Goal: Task Accomplishment & Management: Use online tool/utility

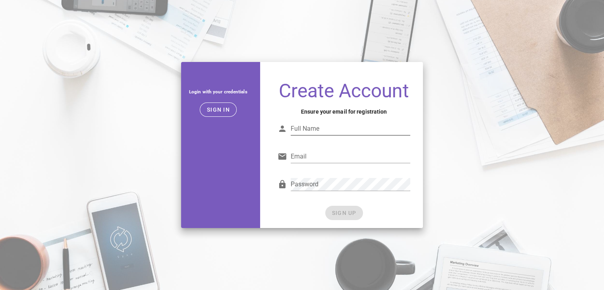
click at [329, 129] on input "Full Name" at bounding box center [351, 128] width 120 height 13
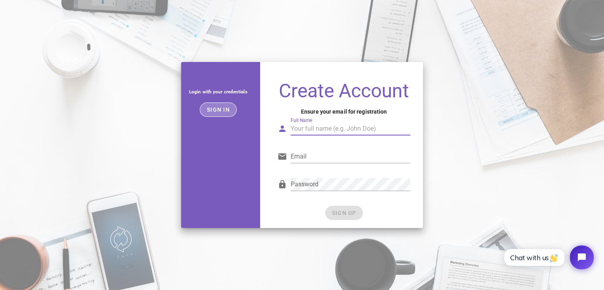
click at [215, 112] on span "Sign in" at bounding box center [217, 109] width 23 height 6
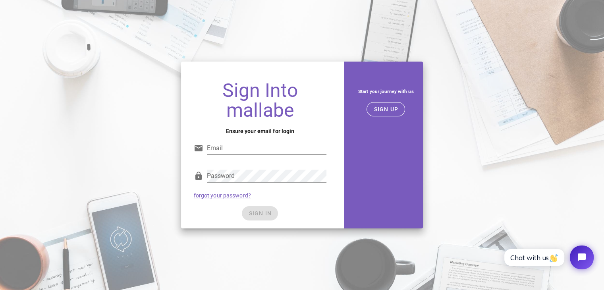
click at [266, 142] on input "Email" at bounding box center [267, 148] width 120 height 13
click at [377, 108] on span "SIGN UP" at bounding box center [385, 109] width 25 height 6
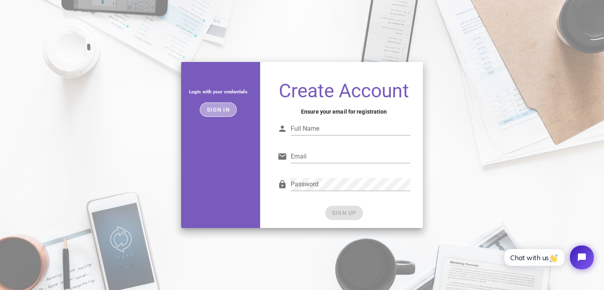
click at [208, 112] on span "Sign in" at bounding box center [217, 109] width 23 height 6
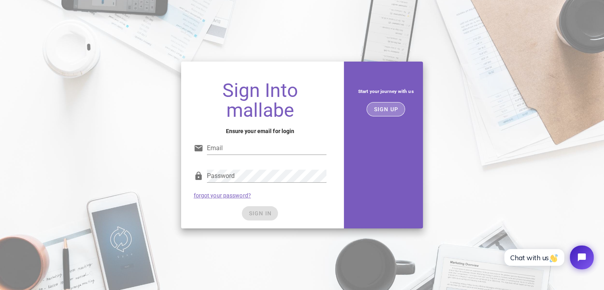
click at [394, 110] on span "SIGN UP" at bounding box center [385, 109] width 25 height 6
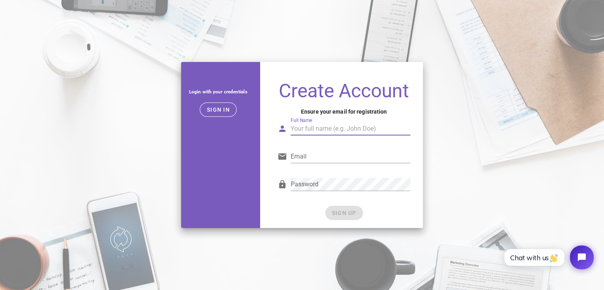
click at [312, 130] on input "Full Name" at bounding box center [351, 128] width 120 height 13
type input "Jashwanth Boddupally"
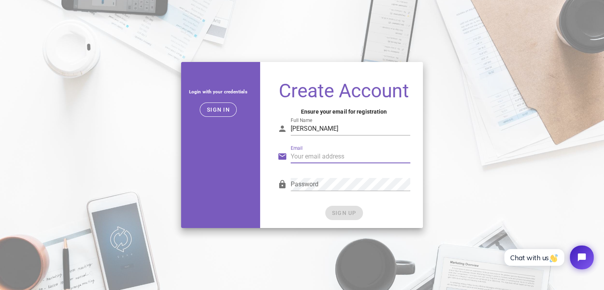
click at [333, 161] on input "Email" at bounding box center [351, 156] width 120 height 13
type input "jashwanthboddupally@gmail.com"
click at [347, 207] on div "SIGN UP" at bounding box center [343, 213] width 133 height 14
click at [340, 213] on span "SIGN UP" at bounding box center [343, 213] width 25 height 6
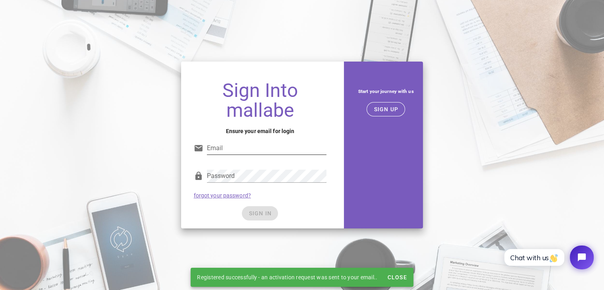
click at [244, 153] on input "Email" at bounding box center [267, 148] width 120 height 13
type input "jashwanthboddupally@gmail.com"
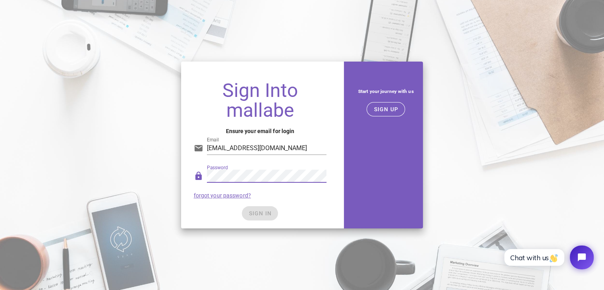
click at [271, 218] on div "SIGN IN" at bounding box center [260, 213] width 133 height 14
drag, startPoint x: 271, startPoint y: 218, endPoint x: 278, endPoint y: 212, distance: 9.3
click at [273, 217] on button "SIGN IN" at bounding box center [260, 213] width 36 height 14
click at [202, 173] on div "Password" at bounding box center [260, 178] width 133 height 26
click at [130, 173] on div "Sign Into mallabe Ensure your email for login Email jashwanthboddupally@gmail.c…" at bounding box center [302, 145] width 604 height 176
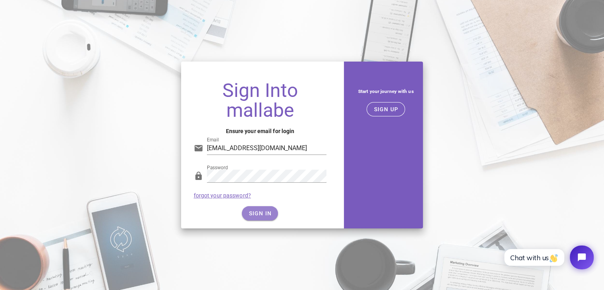
click at [249, 213] on span "SIGN IN" at bounding box center [259, 213] width 23 height 6
click at [254, 217] on button "SIGN IN" at bounding box center [260, 213] width 36 height 14
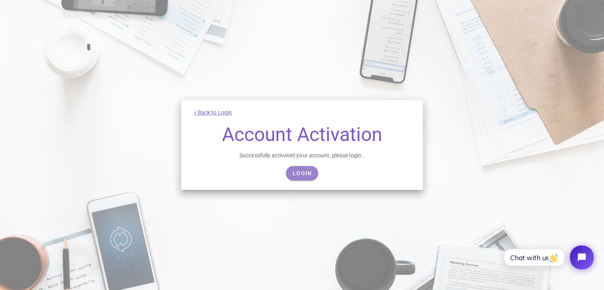
click at [298, 171] on span "Login" at bounding box center [301, 173] width 19 height 6
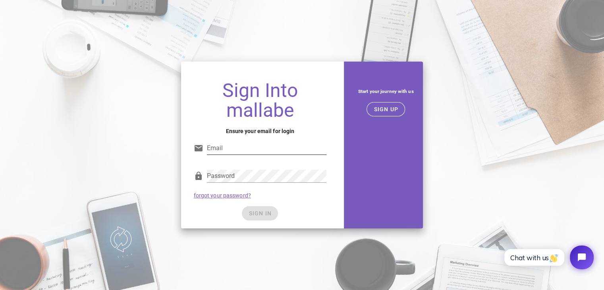
click at [243, 153] on input "Email" at bounding box center [267, 148] width 120 height 13
type input "jashwanthboddupally@gmail.com"
click at [228, 171] on div "Password" at bounding box center [267, 175] width 120 height 13
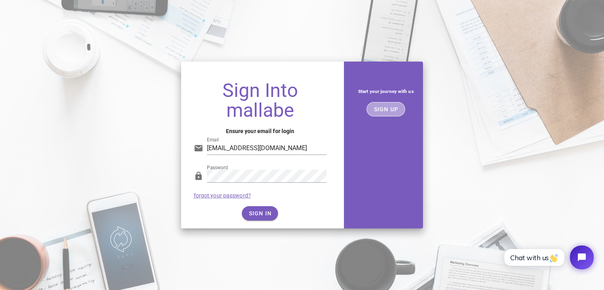
click at [391, 109] on span "SIGN UP" at bounding box center [385, 109] width 25 height 6
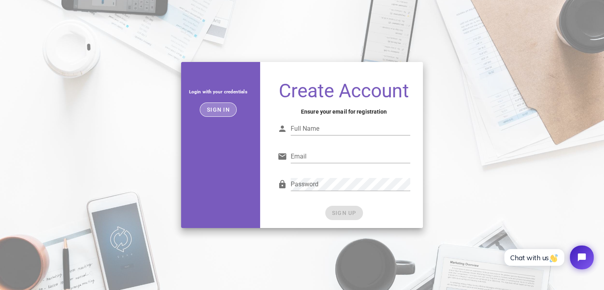
click at [222, 110] on span "Sign in" at bounding box center [217, 109] width 23 height 6
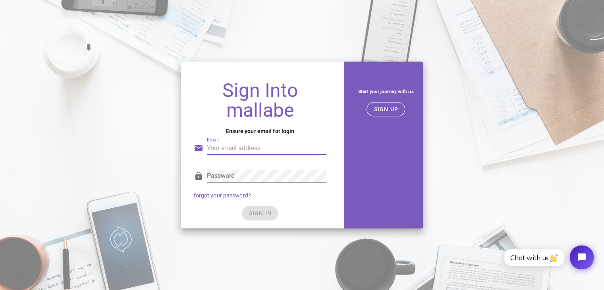
click at [238, 146] on input "Email" at bounding box center [267, 148] width 120 height 13
type input "jashwanthboddupally@gmail.com"
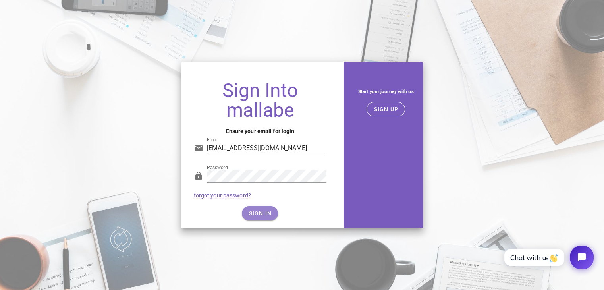
click at [257, 216] on span "SIGN IN" at bounding box center [259, 213] width 23 height 6
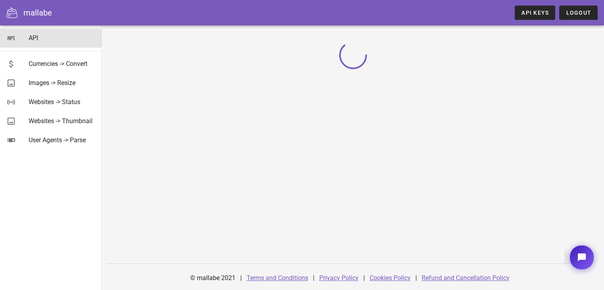
click at [33, 41] on div "API" at bounding box center [62, 38] width 67 height 8
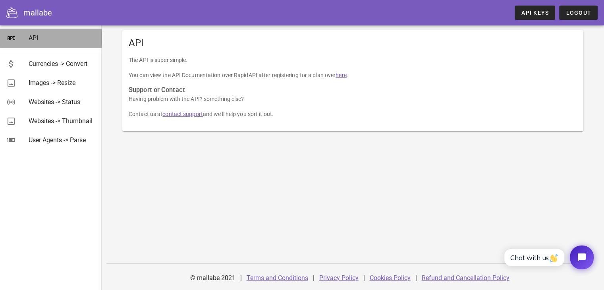
click at [30, 33] on div "API" at bounding box center [62, 37] width 67 height 17
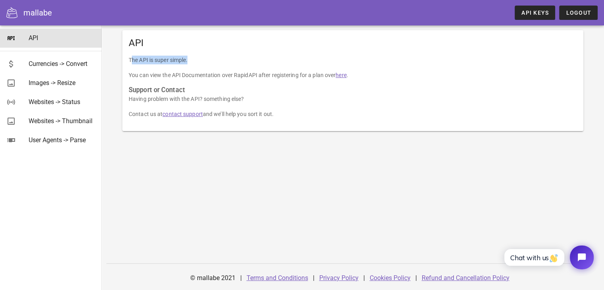
drag, startPoint x: 132, startPoint y: 57, endPoint x: 204, endPoint y: 59, distance: 72.7
click at [204, 59] on p "The API is super simple." at bounding box center [353, 60] width 448 height 9
click at [202, 58] on p "The API is super simple." at bounding box center [353, 60] width 448 height 9
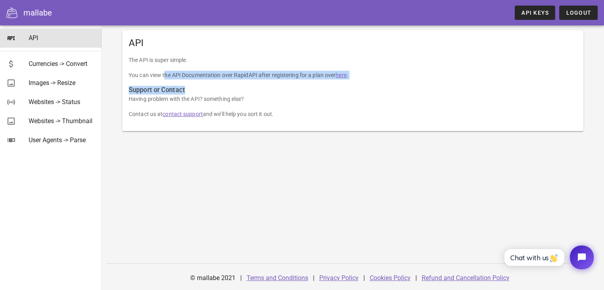
drag, startPoint x: 131, startPoint y: 75, endPoint x: 346, endPoint y: 81, distance: 214.4
click at [346, 81] on div "The API is super simple. You can view the API Documentation over RapidAPI after…" at bounding box center [352, 93] width 461 height 75
click at [344, 76] on link "here" at bounding box center [340, 75] width 11 height 6
click at [550, 13] on link "API Keys" at bounding box center [534, 13] width 40 height 14
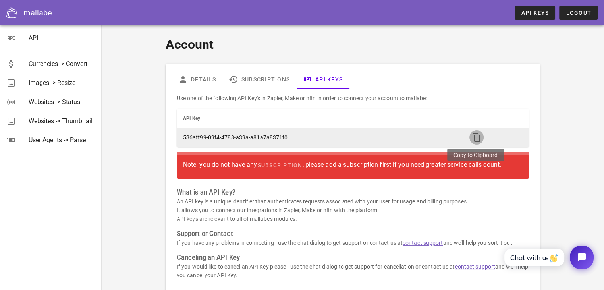
click at [471, 136] on icon "button" at bounding box center [476, 138] width 10 height 10
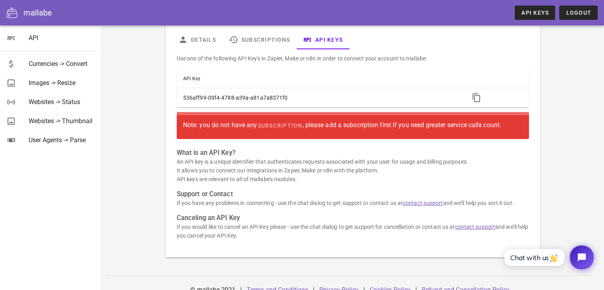
scroll to position [52, 0]
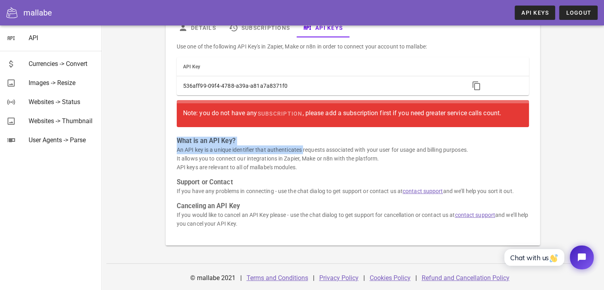
drag, startPoint x: 239, startPoint y: 144, endPoint x: 294, endPoint y: 146, distance: 55.6
click at [294, 146] on div "Use one of the following API Key's in Zapier, Make or n8n in order to connect y…" at bounding box center [353, 138] width 362 height 202
click at [275, 146] on p "An API key is a unique identifier that authenticates requests associated with y…" at bounding box center [353, 158] width 352 height 26
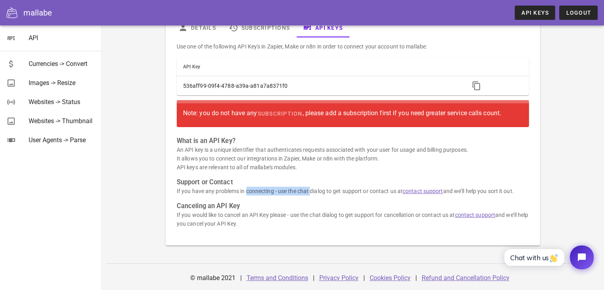
drag, startPoint x: 184, startPoint y: 190, endPoint x: 265, endPoint y: 189, distance: 81.0
click at [265, 189] on p "If you have any problems in connecting - use the chat dialog to get support or …" at bounding box center [353, 191] width 352 height 9
click at [64, 102] on div "Websites -> Status" at bounding box center [62, 102] width 67 height 8
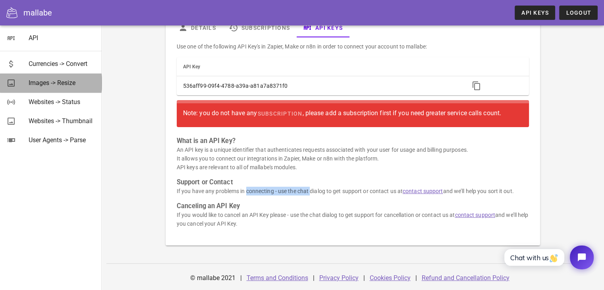
click at [62, 85] on div "Images -> Resize" at bounding box center [62, 83] width 67 height 8
